Goal: Transaction & Acquisition: Download file/media

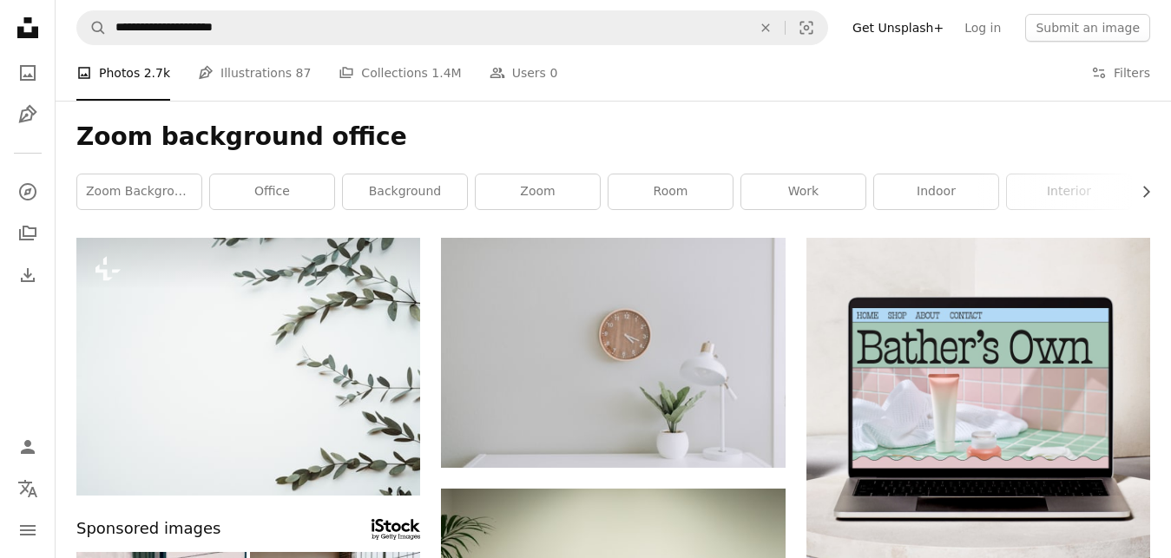
scroll to position [7287, 0]
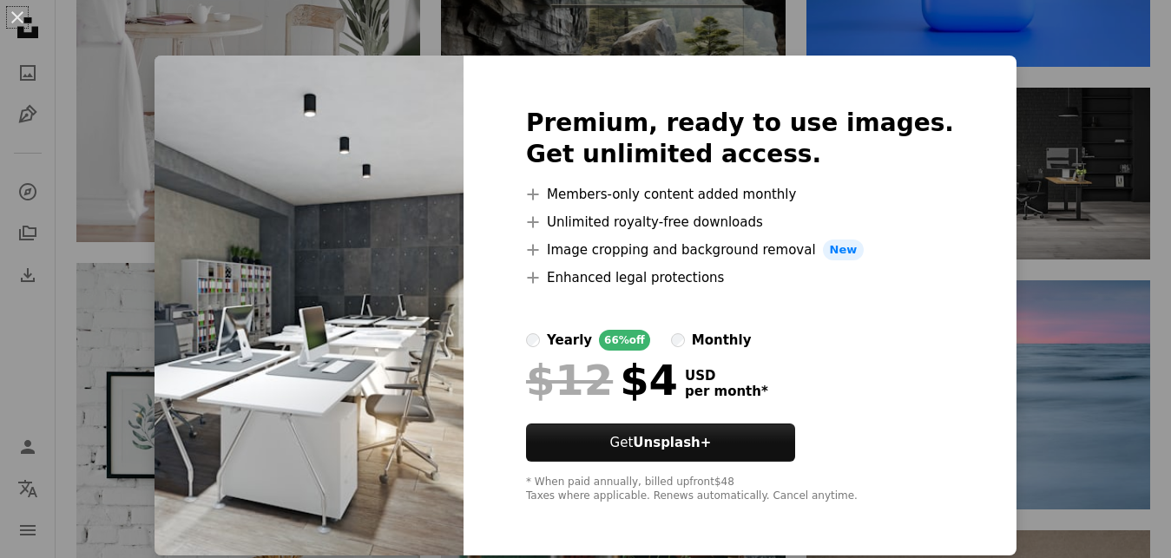
click at [446, 181] on img at bounding box center [309, 306] width 309 height 500
click at [955, 69] on div "Premium, ready to use images. Get unlimited access. A plus sign Members-only co…" at bounding box center [740, 306] width 553 height 500
click at [282, 225] on img at bounding box center [309, 306] width 309 height 500
click at [16, 13] on button "An X shape" at bounding box center [17, 17] width 21 height 21
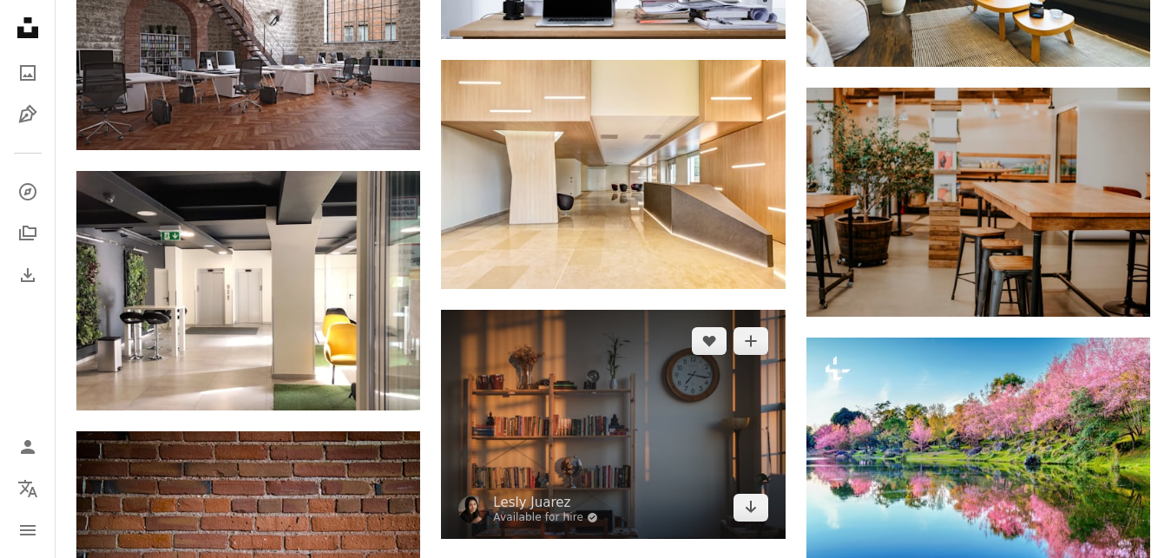
scroll to position [8527, 0]
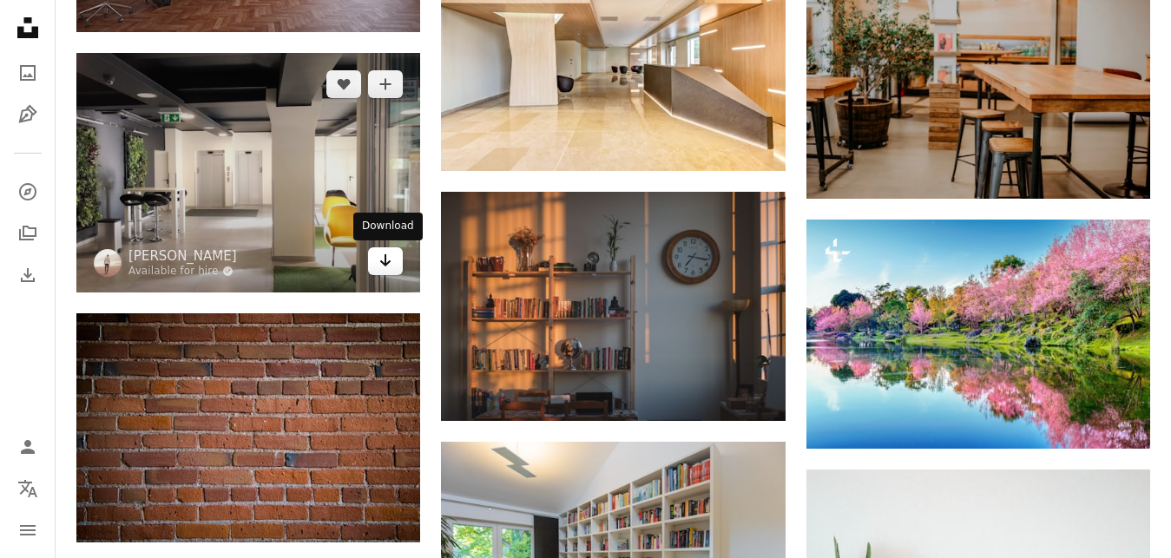
click at [382, 251] on icon "Arrow pointing down" at bounding box center [386, 260] width 14 height 21
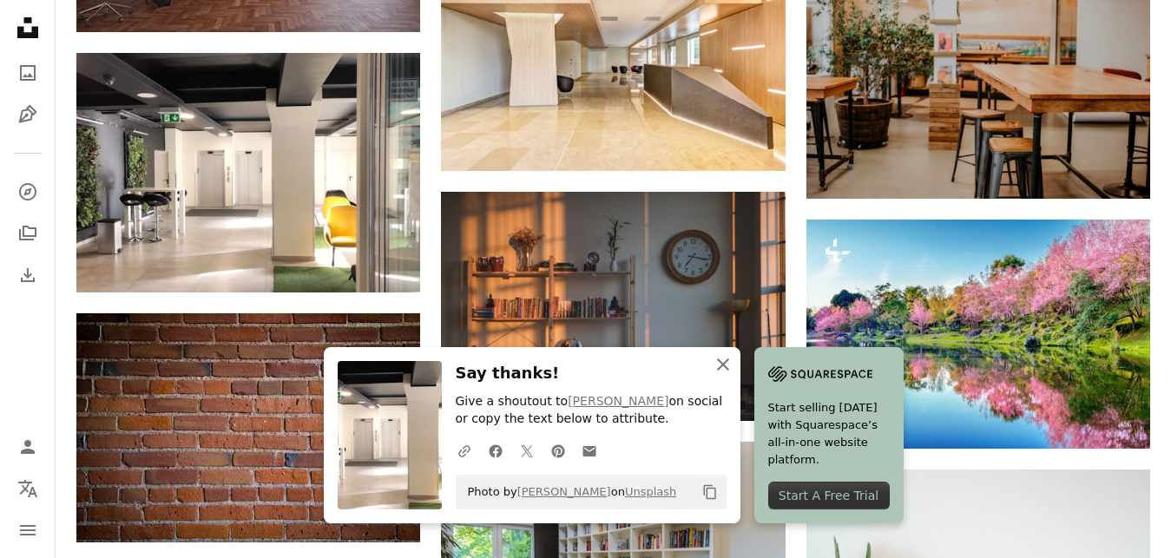
click at [722, 366] on icon "button" at bounding box center [723, 365] width 12 height 12
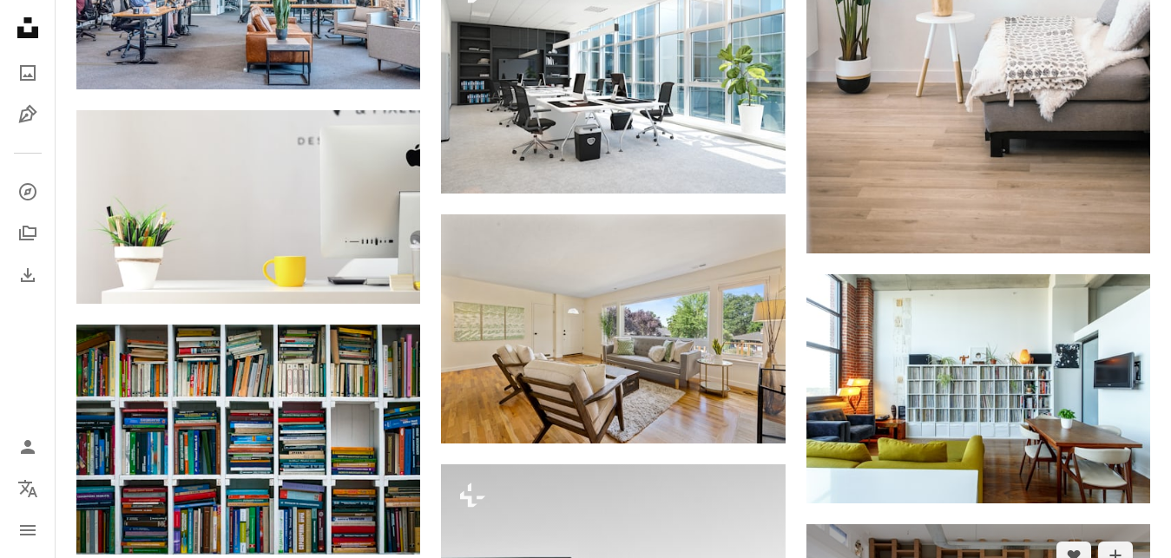
scroll to position [9501, 0]
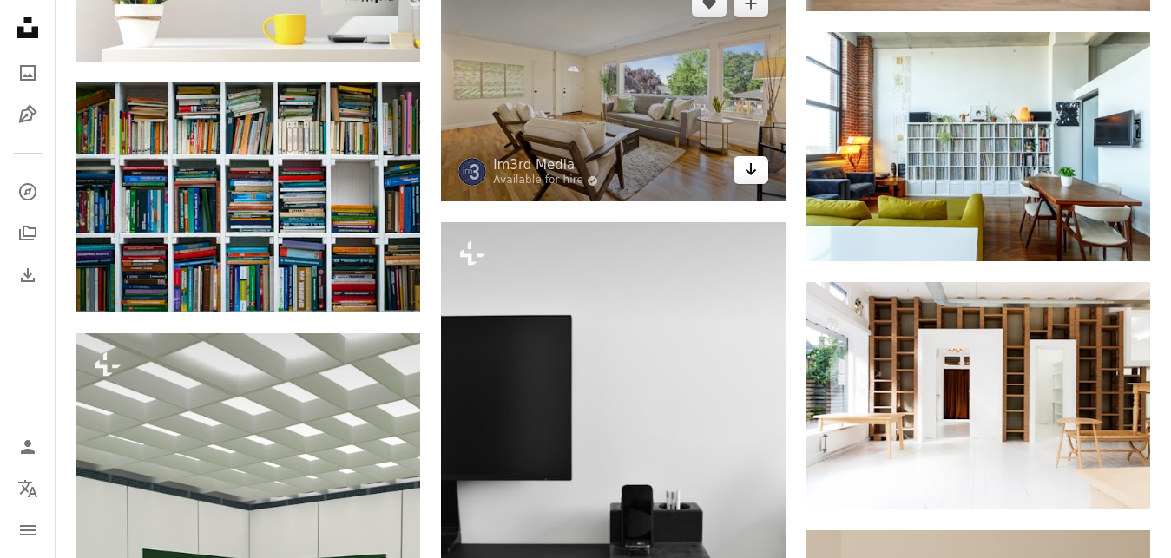
click at [752, 167] on icon "Download" at bounding box center [750, 169] width 11 height 12
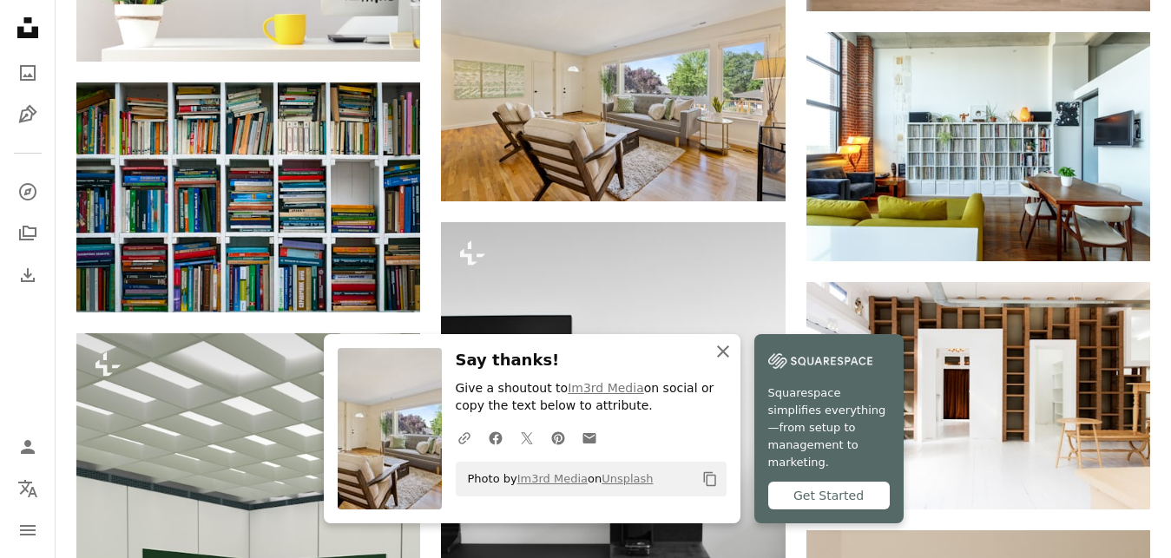
click at [723, 358] on icon "button" at bounding box center [723, 352] width 12 height 12
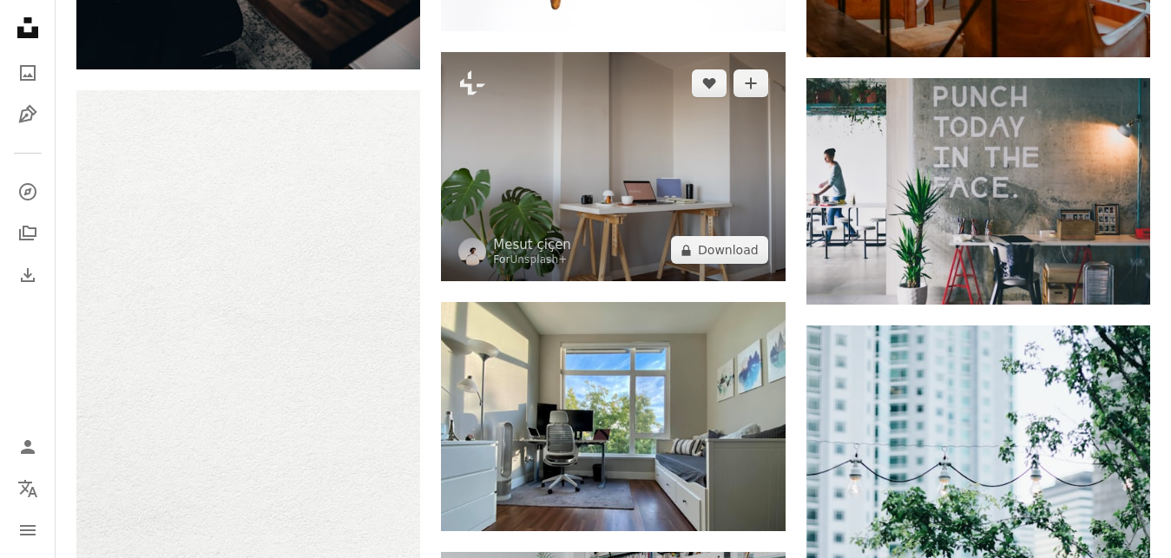
scroll to position [13663, 0]
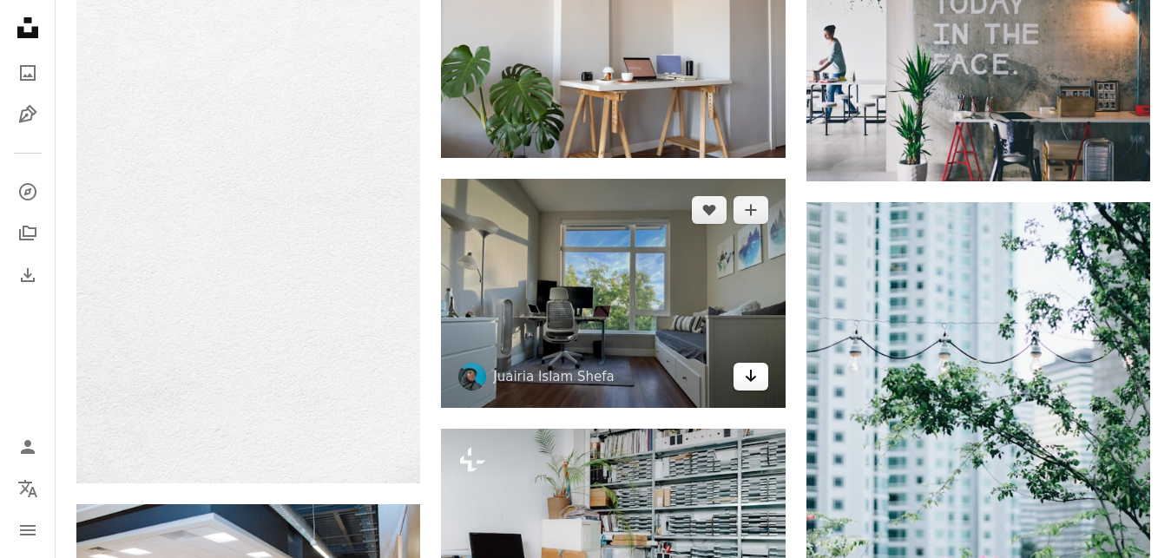
click at [753, 372] on icon "Arrow pointing down" at bounding box center [751, 376] width 14 height 21
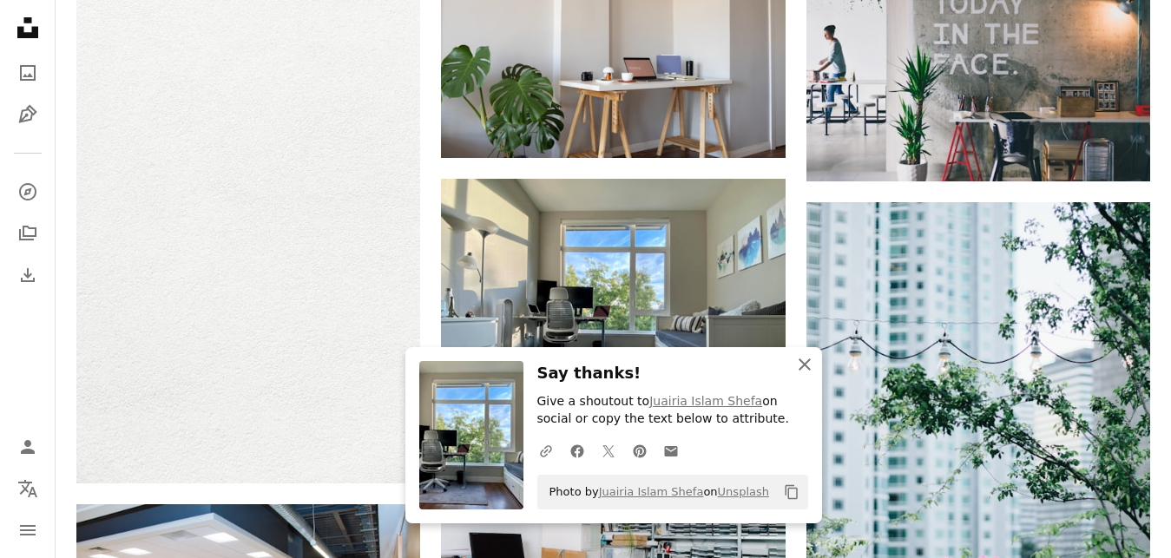
click at [806, 372] on icon "An X shape" at bounding box center [804, 364] width 21 height 21
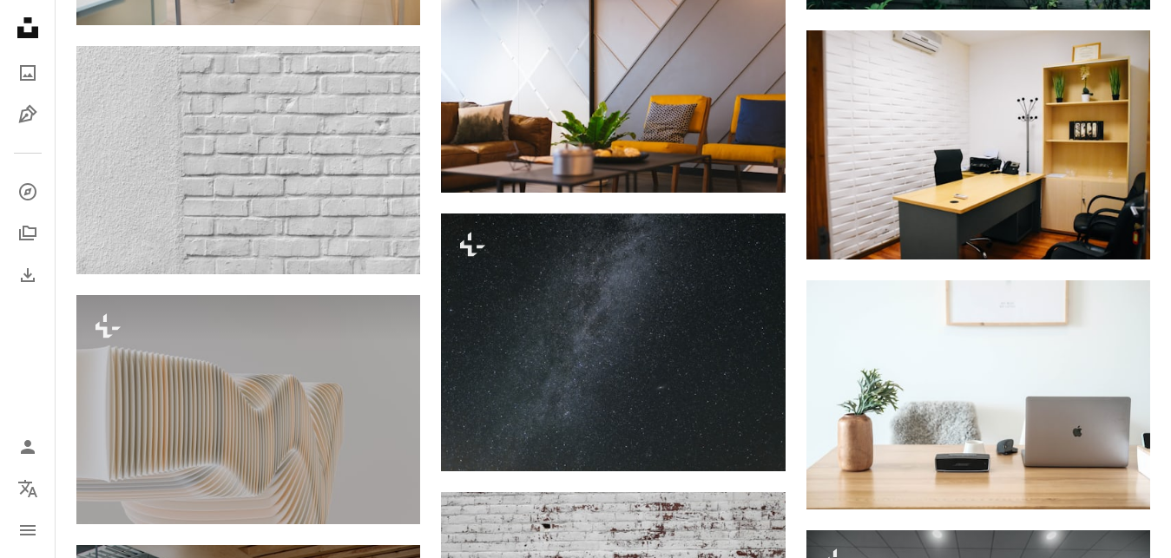
scroll to position [14815, 0]
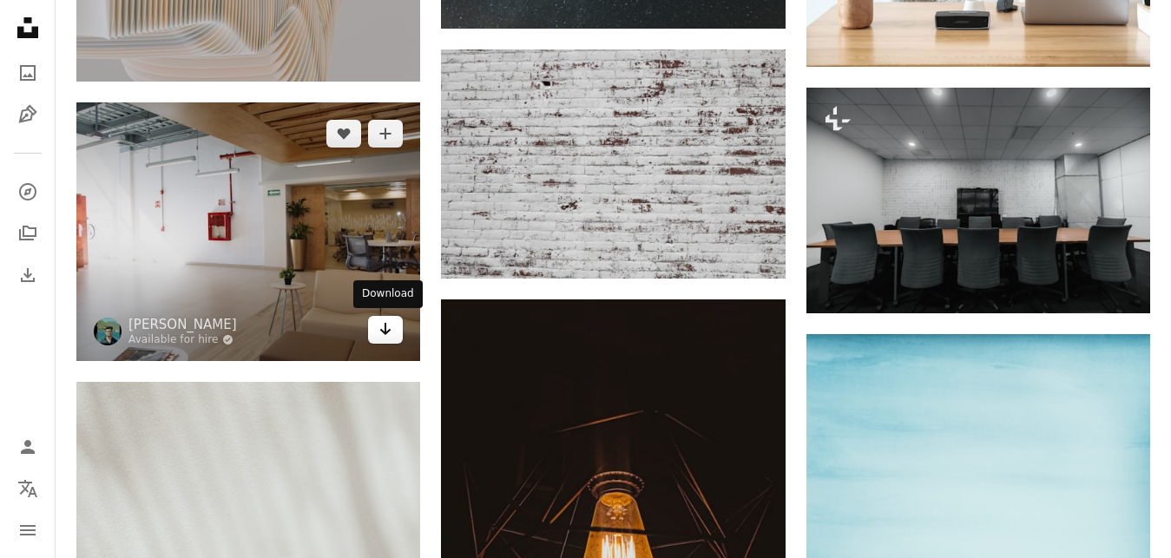
click at [379, 327] on link "Arrow pointing down" at bounding box center [385, 330] width 35 height 28
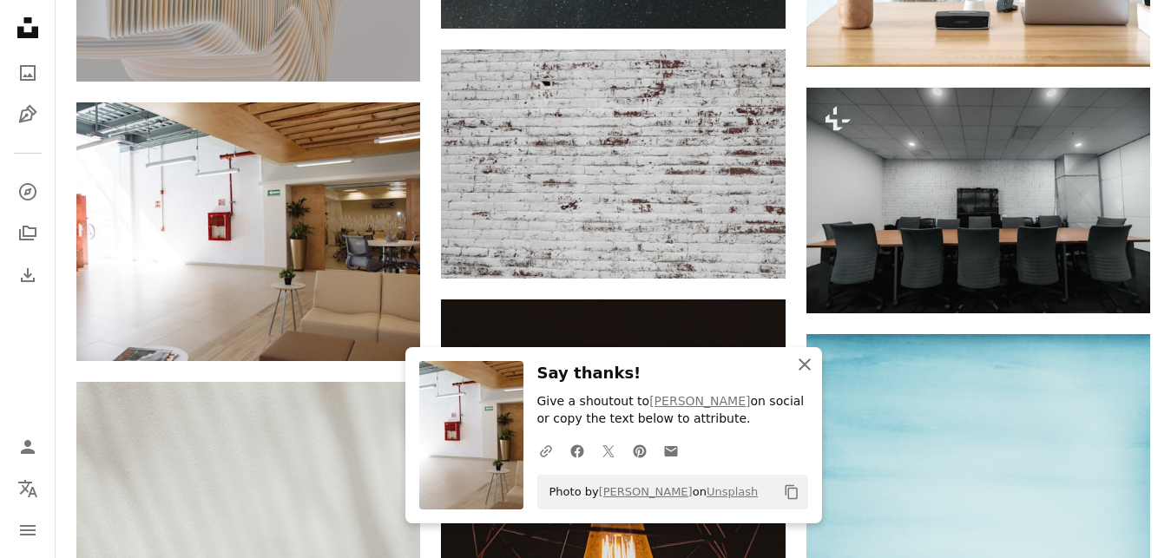
click at [800, 368] on icon "An X shape" at bounding box center [804, 364] width 21 height 21
